Goal: Obtain resource: Download file/media

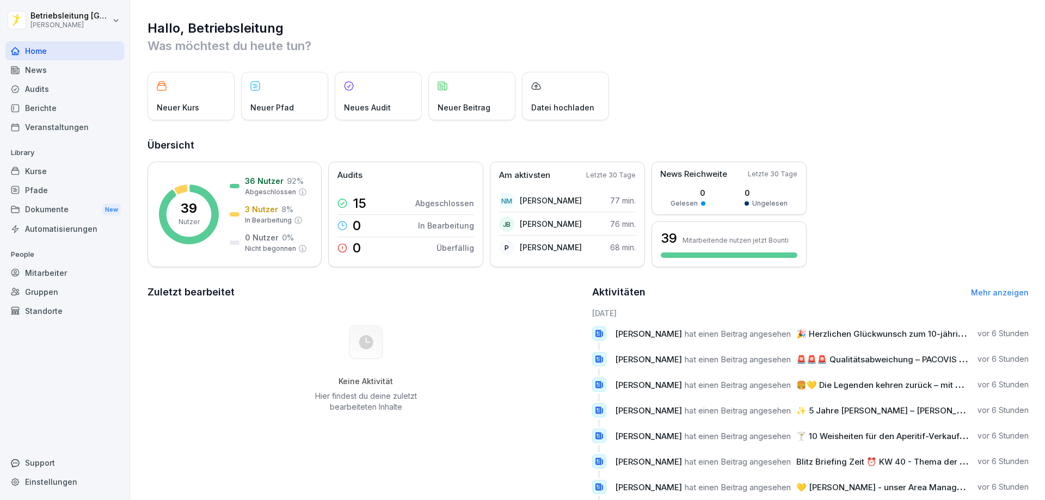
click at [45, 209] on div "Dokumente New" at bounding box center [64, 210] width 119 height 20
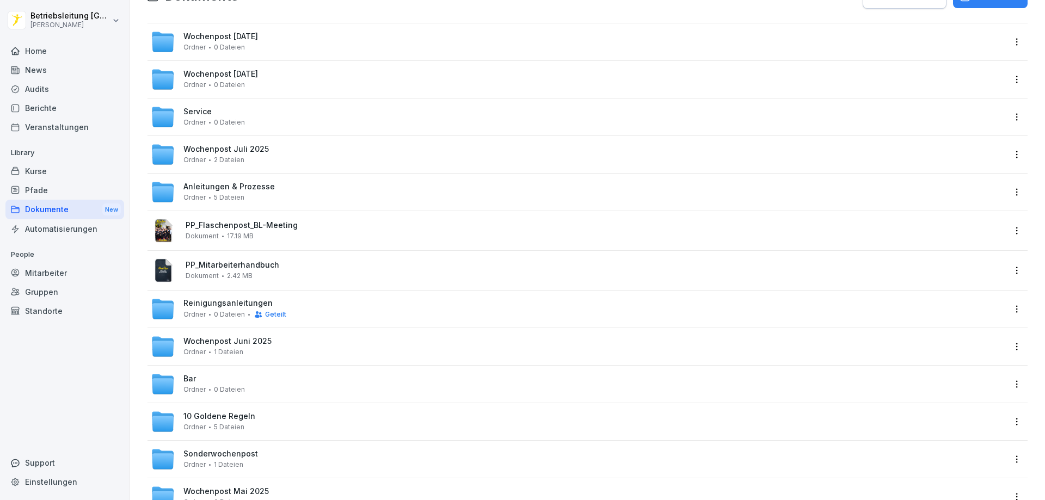
scroll to position [54, 0]
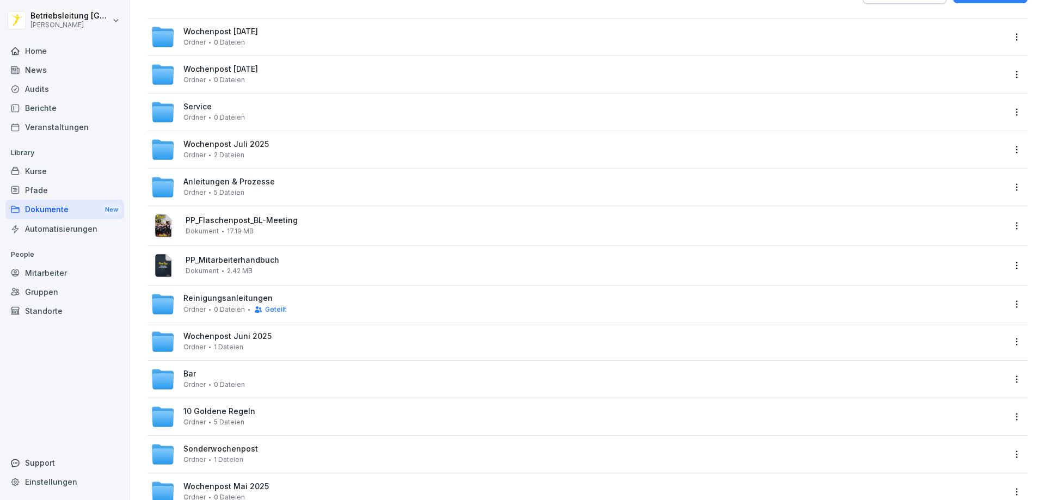
click at [258, 29] on span "Wochenpost [DATE]" at bounding box center [220, 31] width 75 height 9
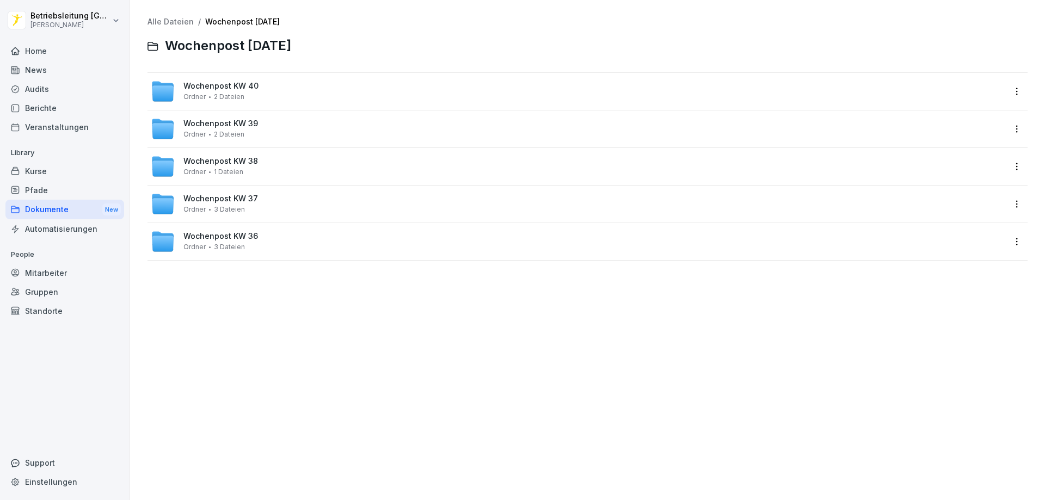
click at [259, 89] on div "Wochenpost KW 40 Ordner 2 Dateien" at bounding box center [578, 91] width 854 height 24
click at [230, 127] on span "Wochenpost KW 39" at bounding box center [220, 123] width 75 height 9
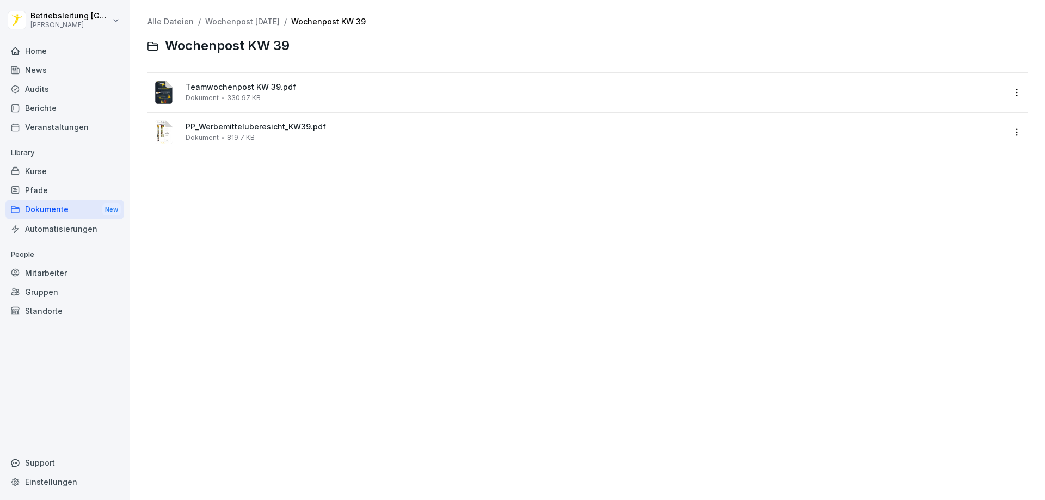
click at [235, 76] on div "Teamwochenpost KW 39.pdf Dokument 330.97 KB" at bounding box center [587, 92] width 880 height 39
click at [235, 88] on span "Teamwochenpost KW 39.pdf" at bounding box center [595, 87] width 819 height 9
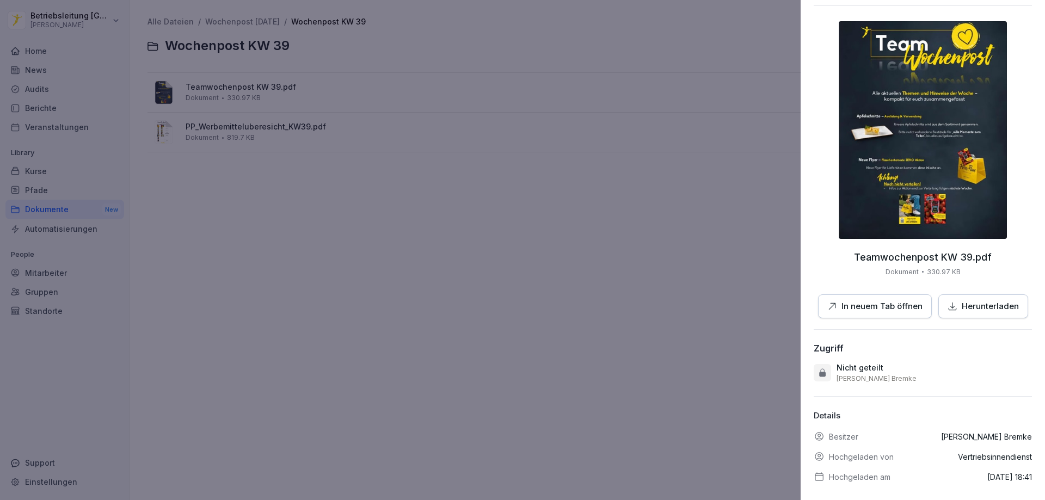
scroll to position [52, 0]
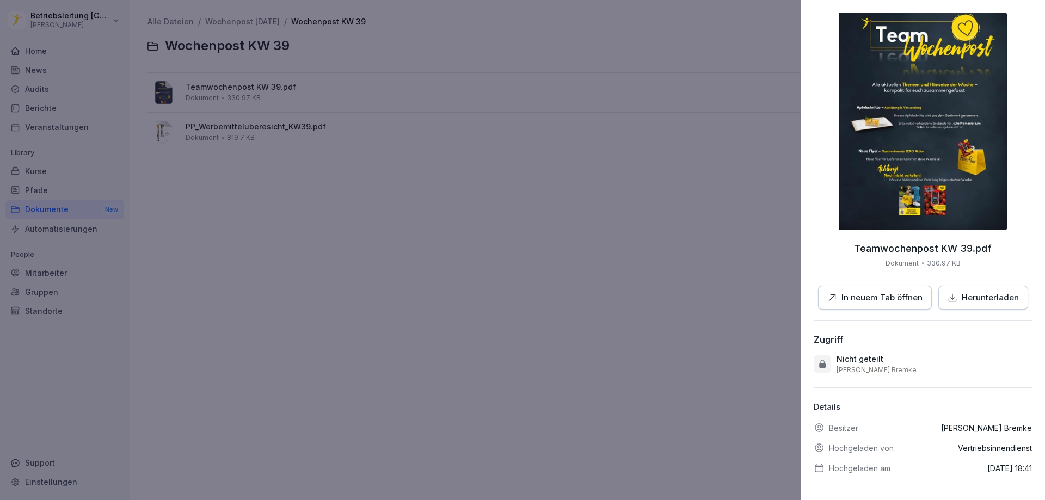
click at [921, 160] on img at bounding box center [923, 122] width 168 height 218
click at [685, 109] on div at bounding box center [522, 250] width 1045 height 500
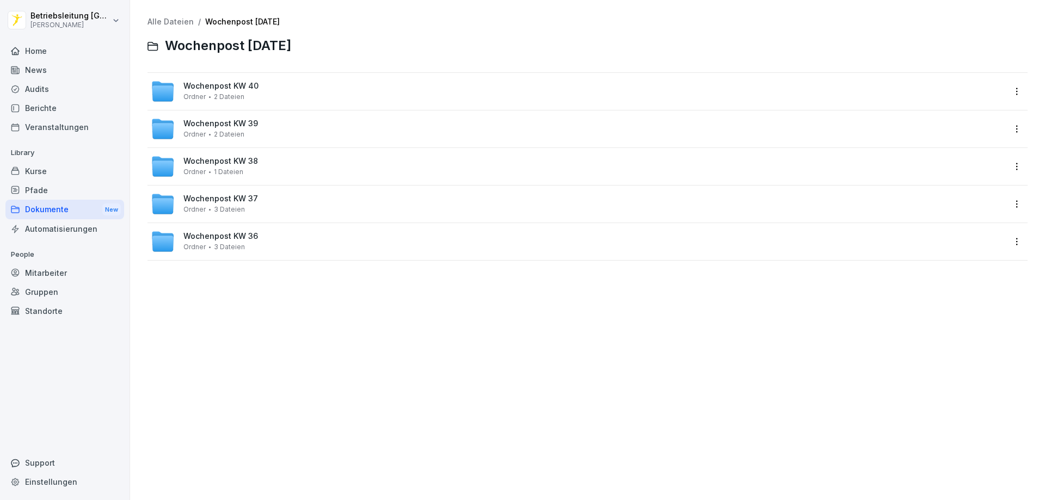
click at [211, 90] on span "Wochenpost KW 40" at bounding box center [220, 86] width 75 height 9
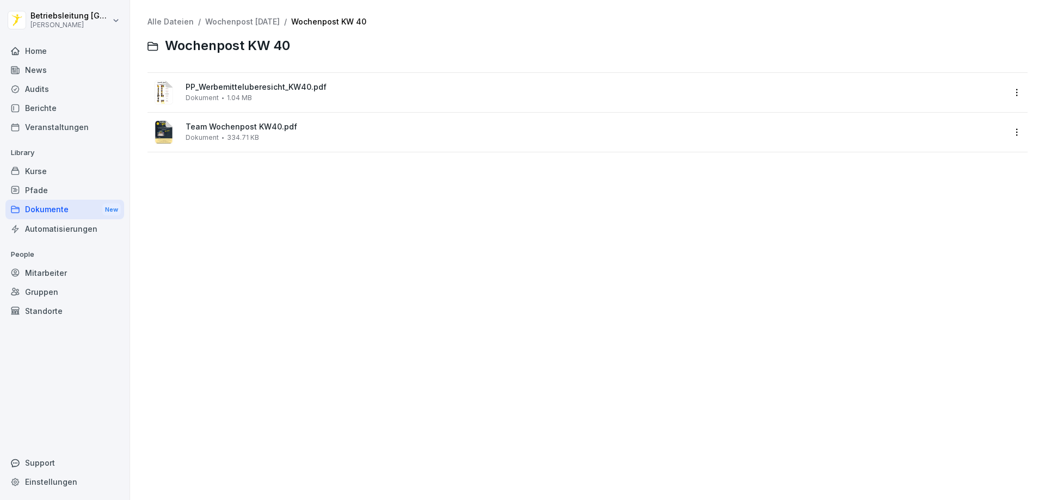
click at [243, 122] on span "Team Wochenpost KW40.pdf" at bounding box center [595, 126] width 819 height 9
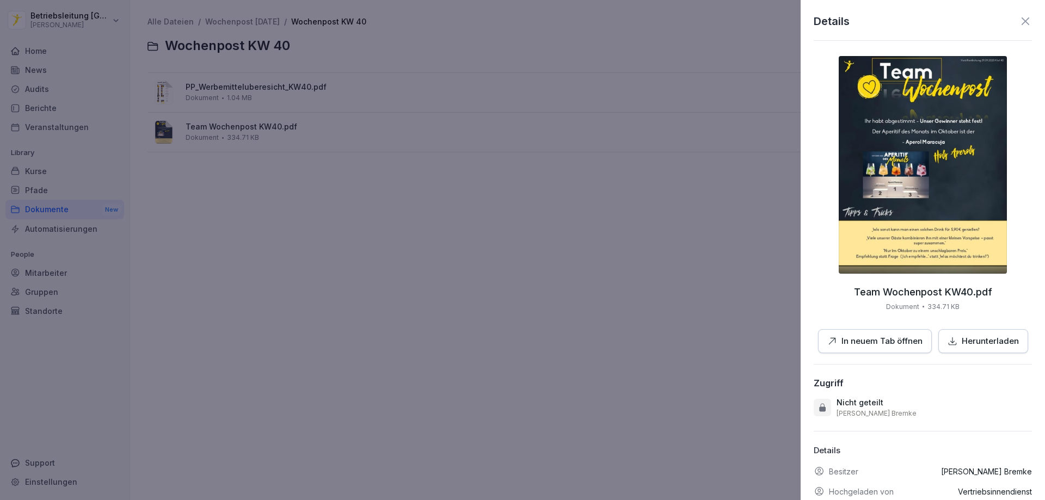
scroll to position [52, 0]
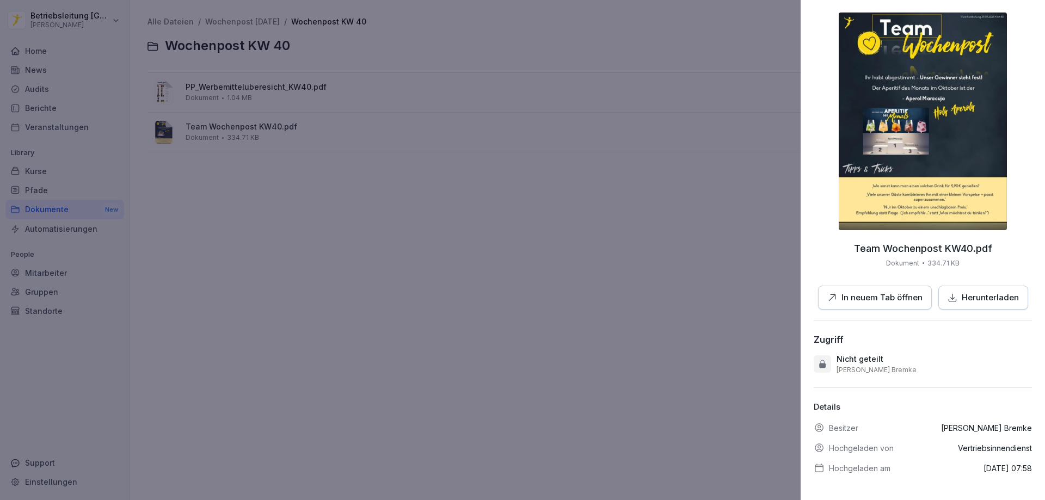
click at [901, 178] on img at bounding box center [923, 122] width 168 height 218
click at [222, 147] on div at bounding box center [522, 250] width 1045 height 500
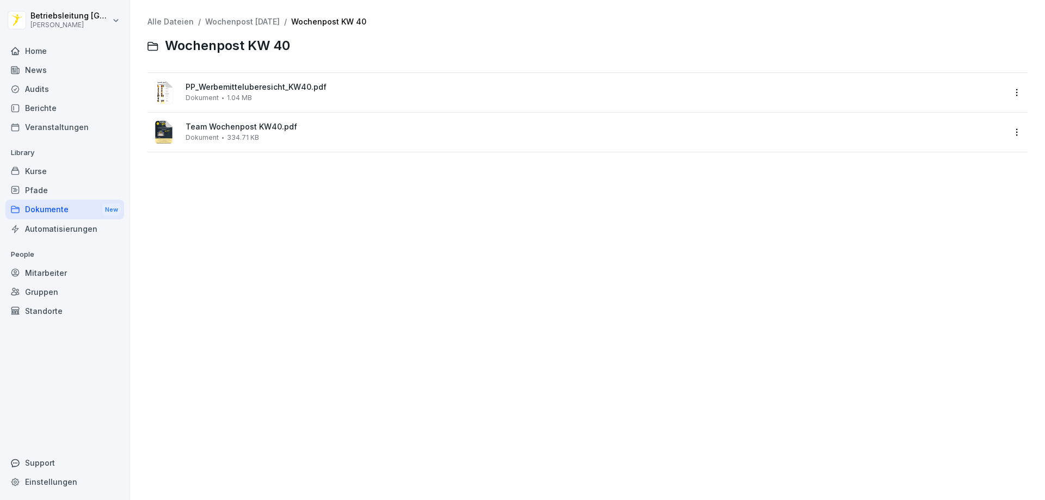
click at [53, 208] on div "Dokumente New" at bounding box center [64, 210] width 119 height 20
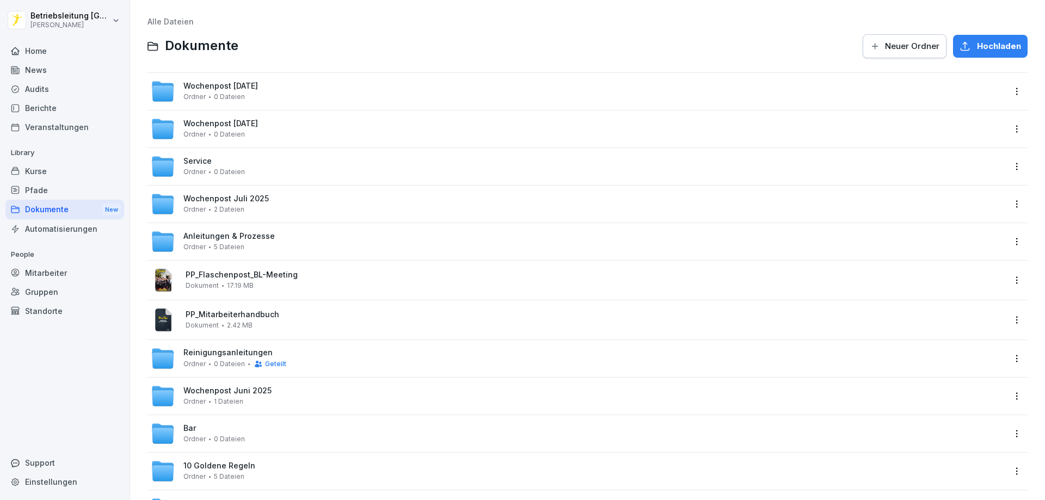
click at [205, 157] on span "Service" at bounding box center [197, 161] width 28 height 9
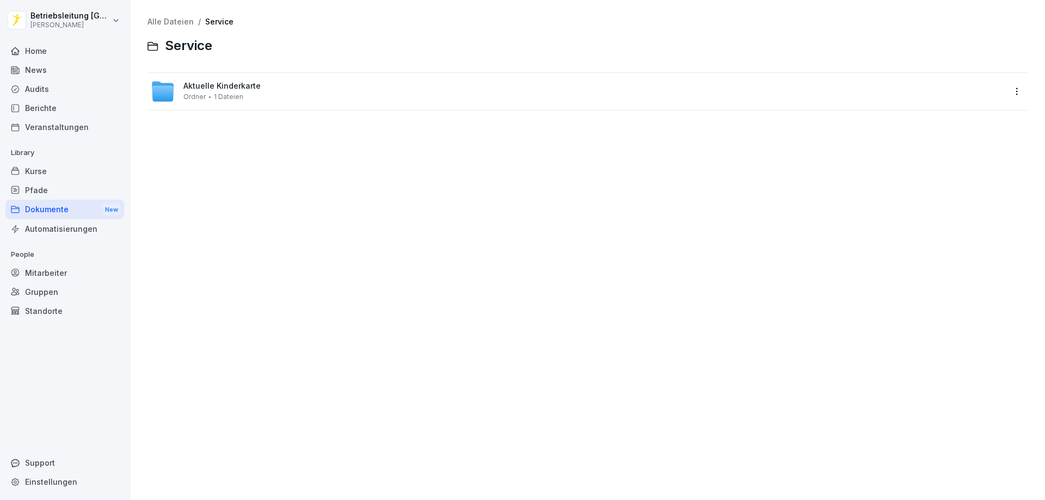
click at [240, 92] on div "Aktuelle Kinderkarte Ordner 1 Dateien" at bounding box center [221, 91] width 77 height 19
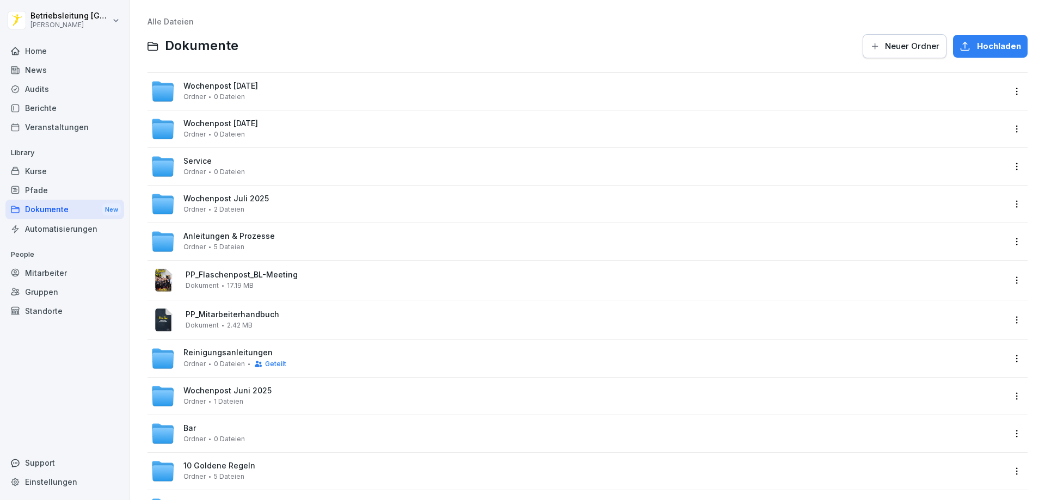
click at [214, 237] on span "Anleitungen & Prozesse" at bounding box center [228, 236] width 91 height 9
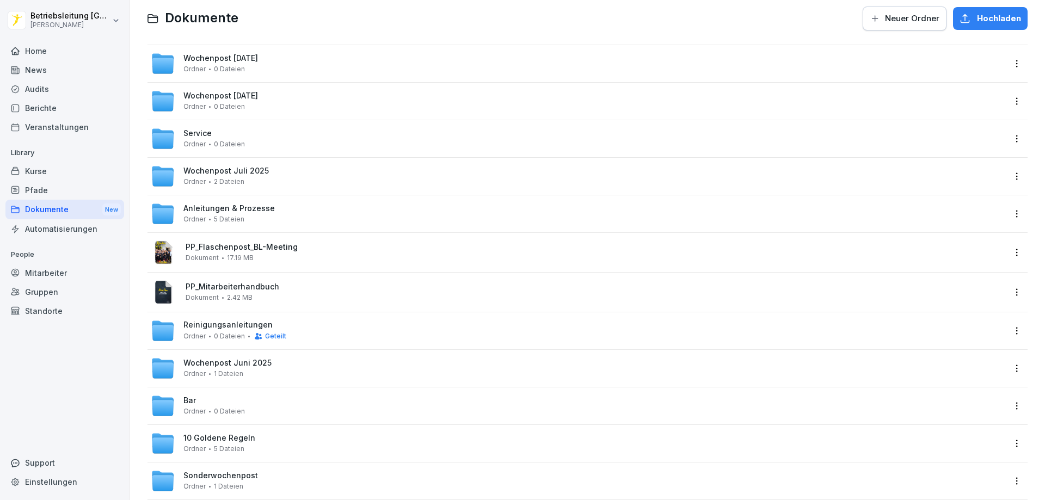
scroll to position [54, 0]
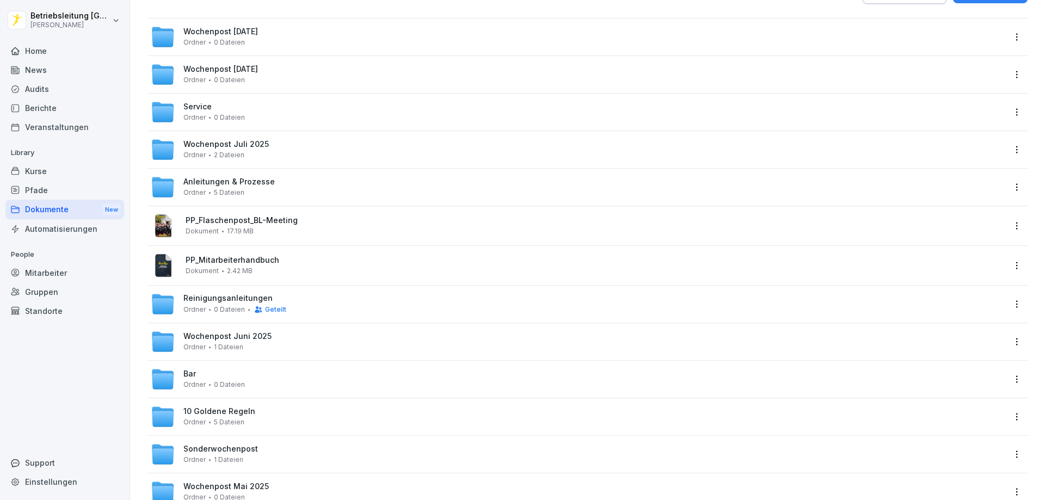
click at [56, 50] on div "Home" at bounding box center [64, 50] width 119 height 19
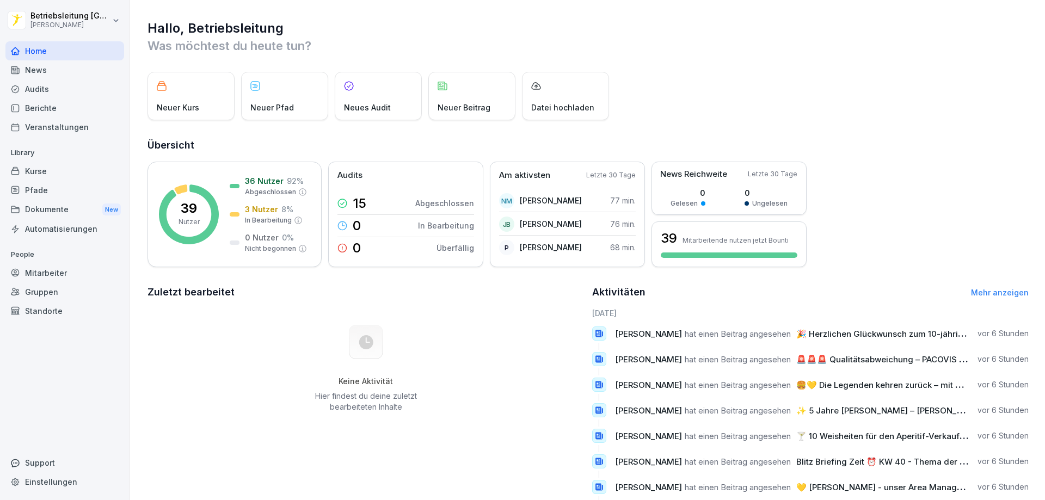
click at [71, 66] on div "News" at bounding box center [64, 69] width 119 height 19
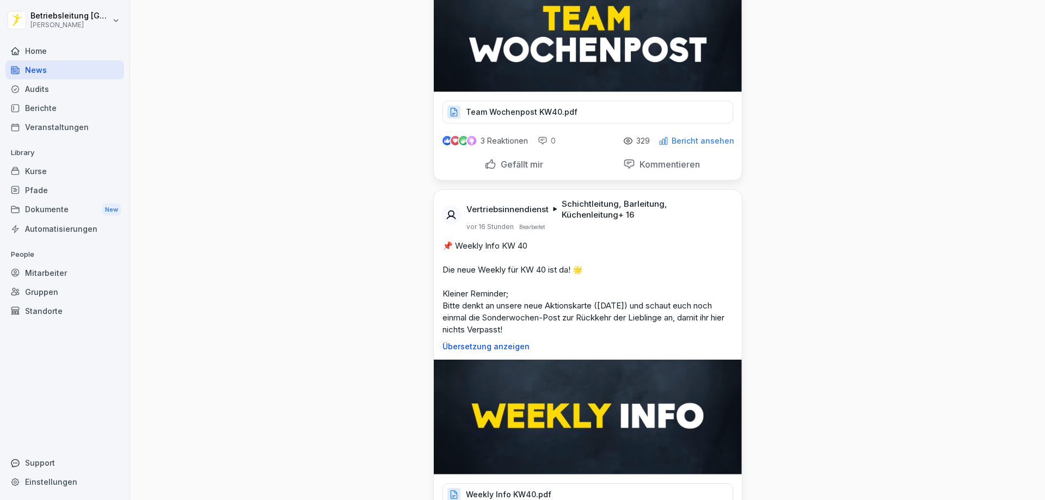
scroll to position [544, 0]
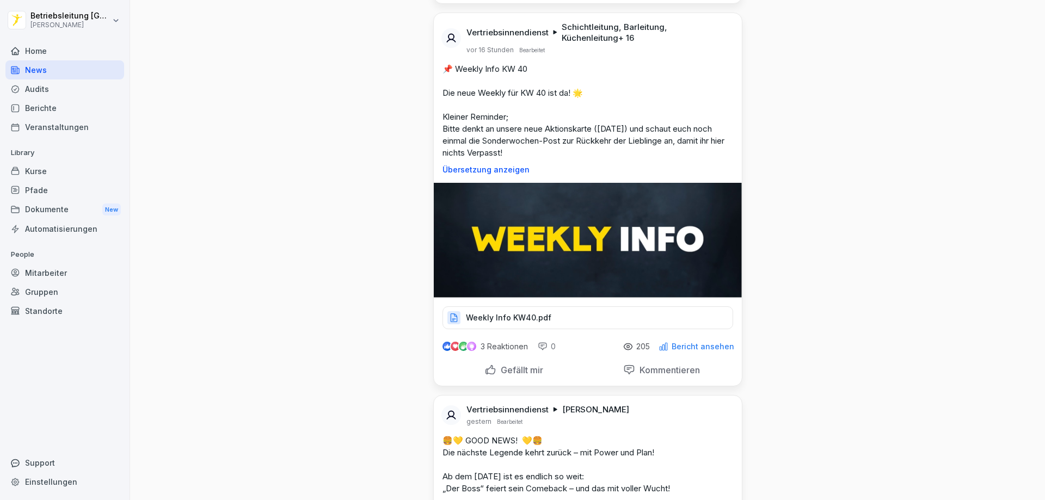
click at [507, 320] on p "Weekly Info KW40.pdf" at bounding box center [508, 317] width 85 height 11
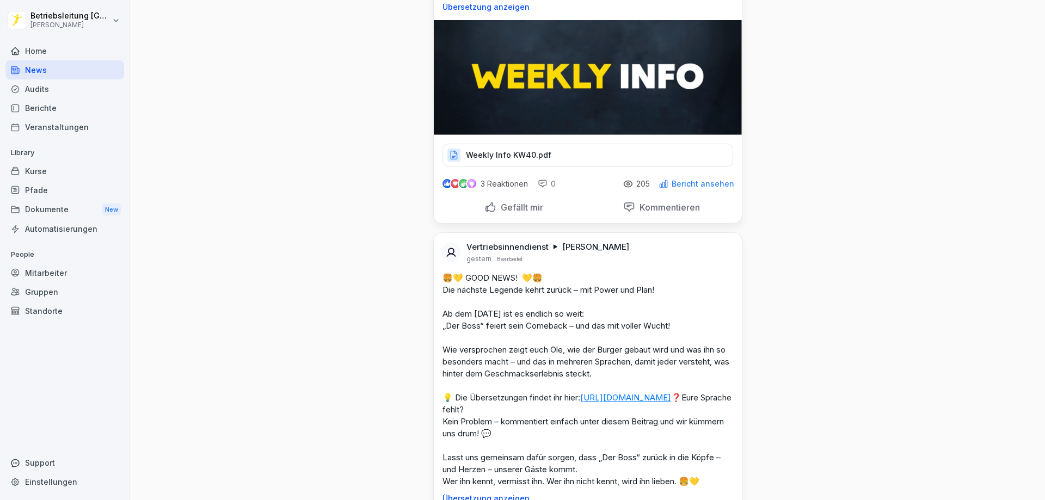
scroll to position [707, 0]
click at [505, 149] on p "Weekly Info KW40.pdf" at bounding box center [508, 154] width 85 height 11
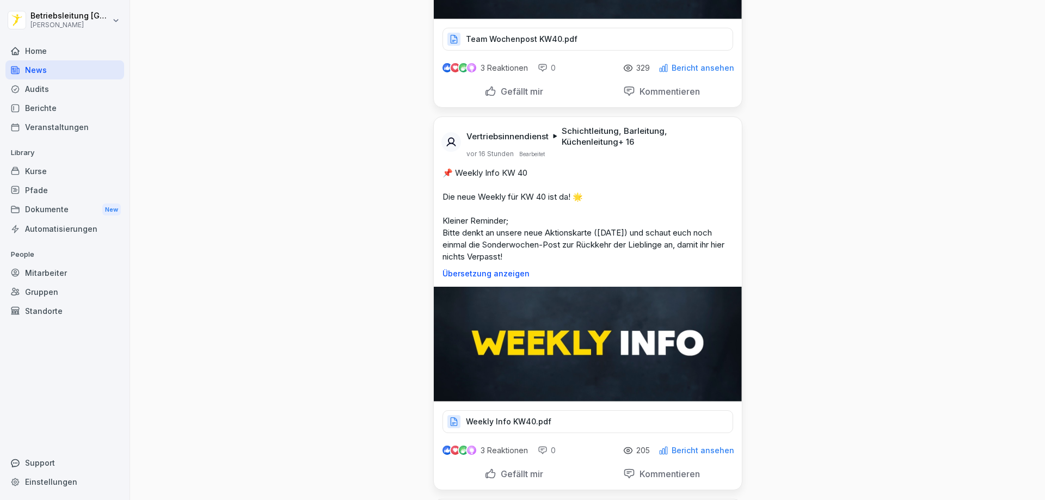
scroll to position [435, 0]
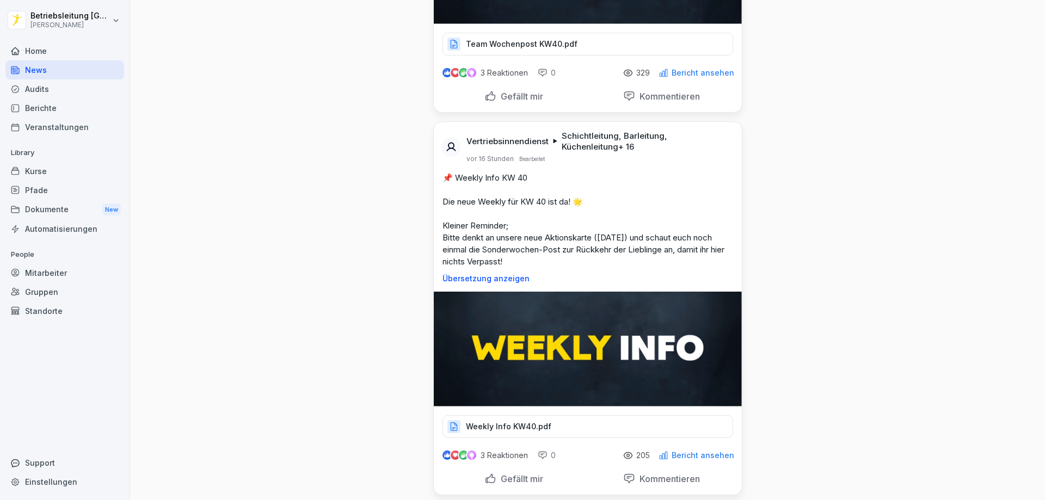
click at [493, 422] on p "Weekly Info KW40.pdf" at bounding box center [508, 426] width 85 height 11
